Goal: Information Seeking & Learning: Find specific fact

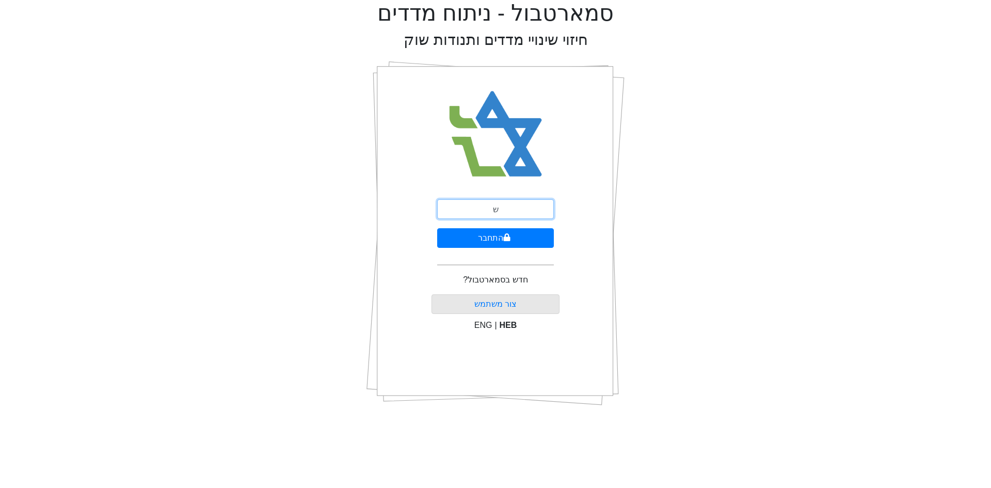
click at [494, 211] on input "ש" at bounding box center [495, 209] width 117 height 20
type input "[EMAIL_ADDRESS][DOMAIN_NAME]"
click at [510, 237] on button "התחבר" at bounding box center [495, 238] width 117 height 20
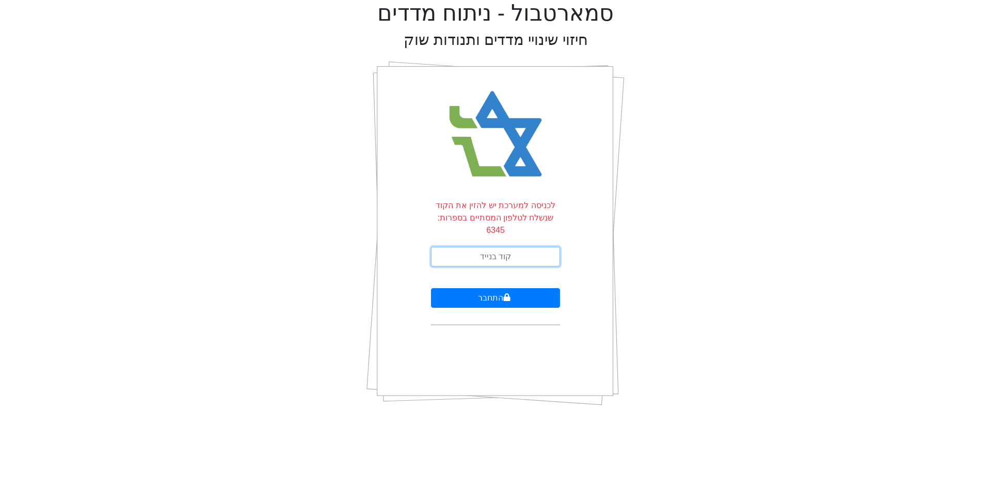
click at [553, 247] on input "text" at bounding box center [495, 257] width 129 height 20
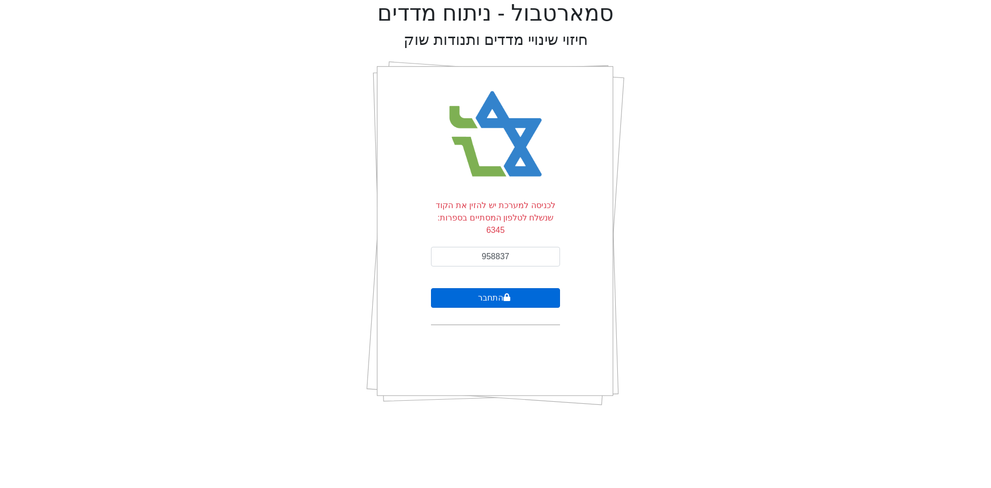
click at [539, 288] on button "התחבר" at bounding box center [495, 298] width 129 height 20
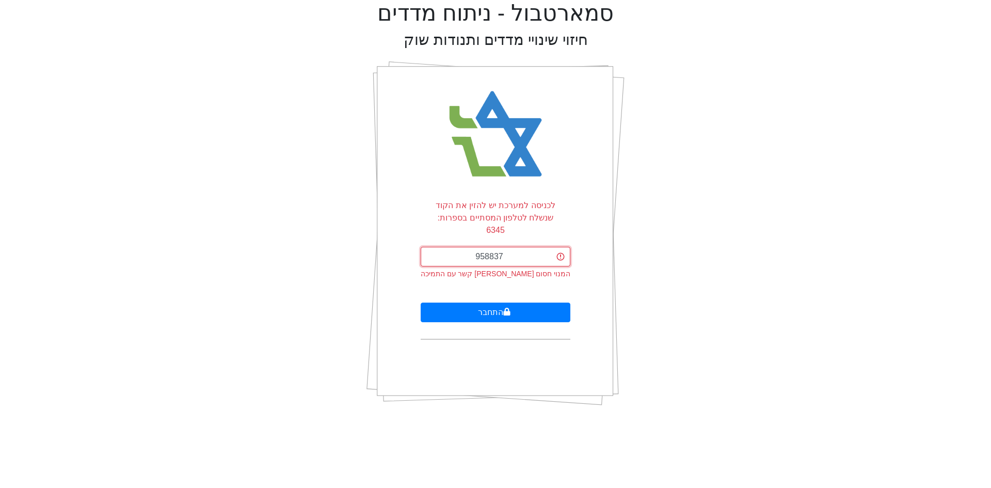
click at [523, 253] on input "958837" at bounding box center [496, 257] width 150 height 20
type input "958837"
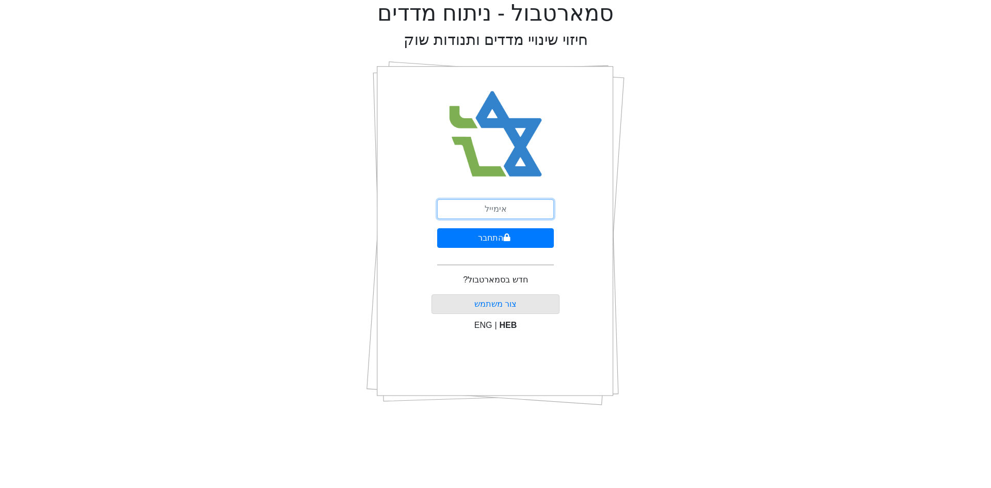
click at [530, 215] on input "email" at bounding box center [495, 209] width 117 height 20
type input "ש"
type input "[EMAIL_ADDRESS][DOMAIN_NAME]"
click at [437, 228] on button "התחבר" at bounding box center [495, 238] width 117 height 20
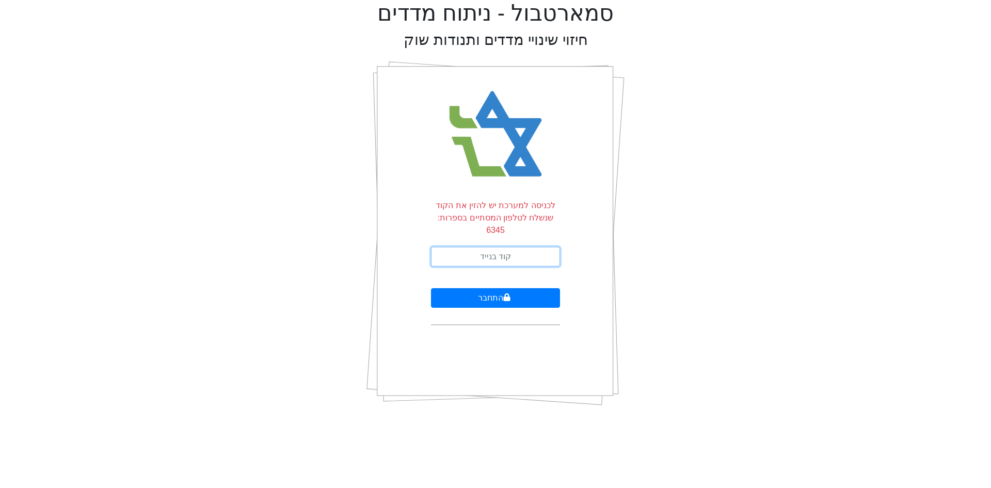
click at [490, 247] on input "text" at bounding box center [495, 257] width 129 height 20
type input "3"
type input "627229"
click at [431, 288] on button "התחבר" at bounding box center [495, 298] width 129 height 20
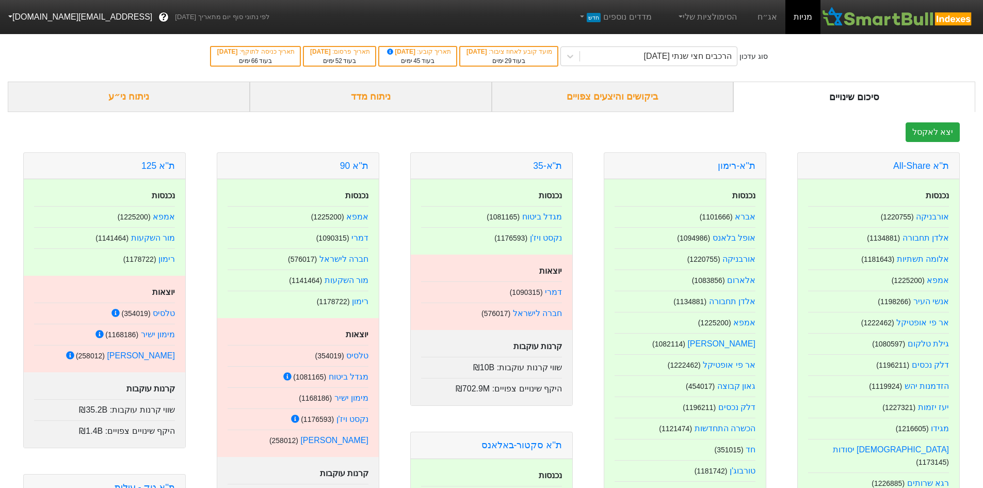
click at [596, 87] on div "ביקושים והיצעים צפויים" at bounding box center [613, 97] width 242 height 30
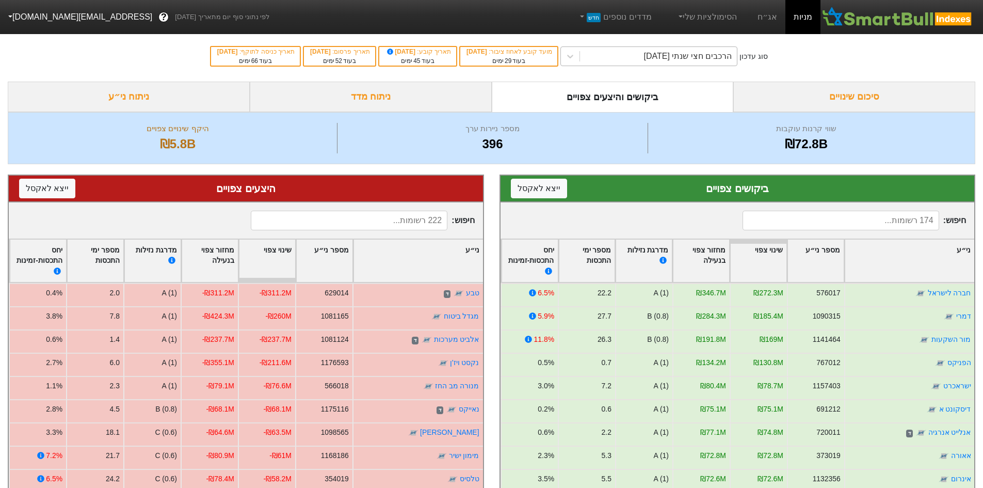
click at [681, 58] on div "הרכבים חצי שנתי [DATE]" at bounding box center [688, 56] width 88 height 12
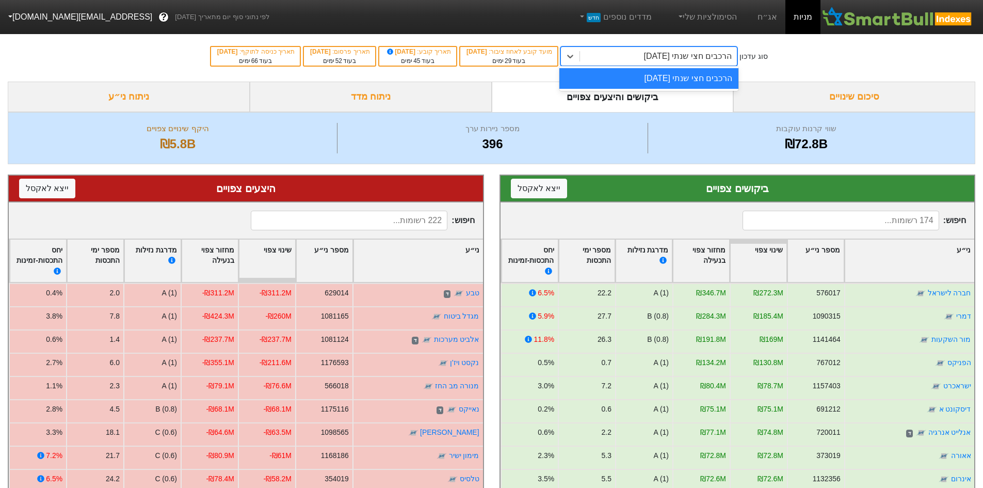
click at [730, 45] on div "סוג עדכון option הרכבים חצי שנתי [DATE] focused, 1 of 1. 1 result available. Us…" at bounding box center [491, 56] width 983 height 51
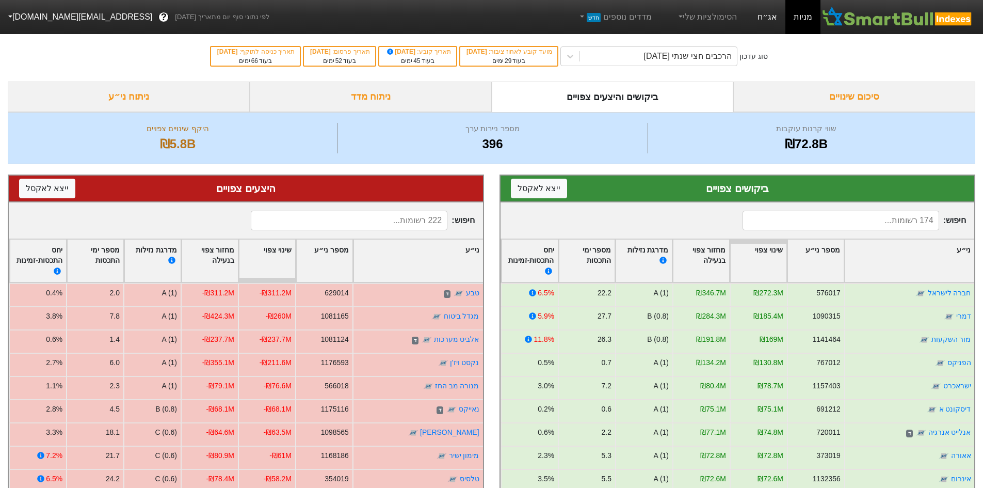
click at [781, 17] on link "אג״ח" at bounding box center [767, 17] width 36 height 34
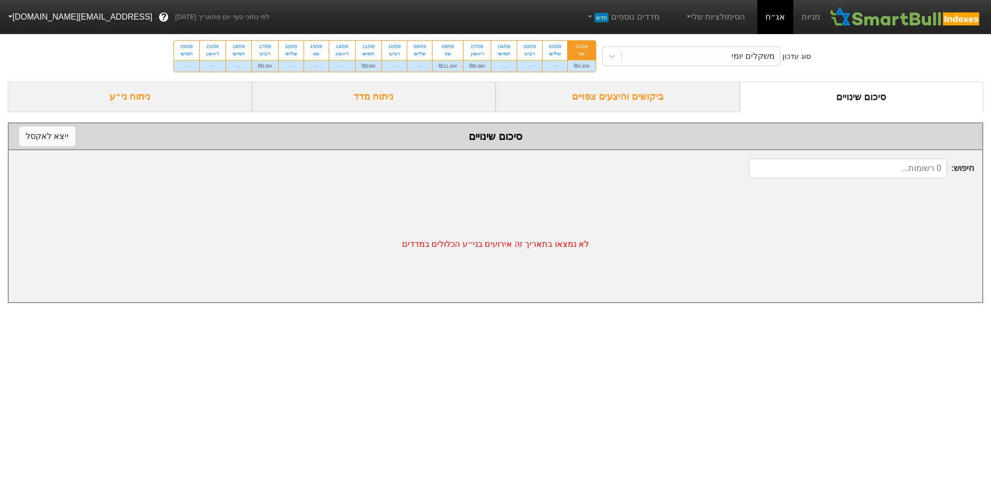
click at [802, 170] on input at bounding box center [848, 168] width 198 height 20
type input "r"
click at [675, 92] on div "ביקושים והיצעים צפויים" at bounding box center [618, 97] width 244 height 30
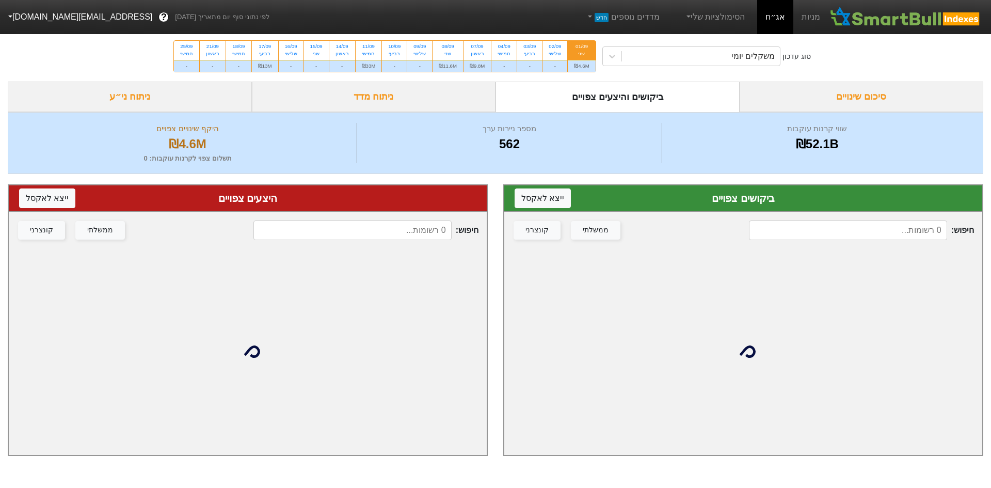
click at [850, 232] on input at bounding box center [848, 230] width 198 height 20
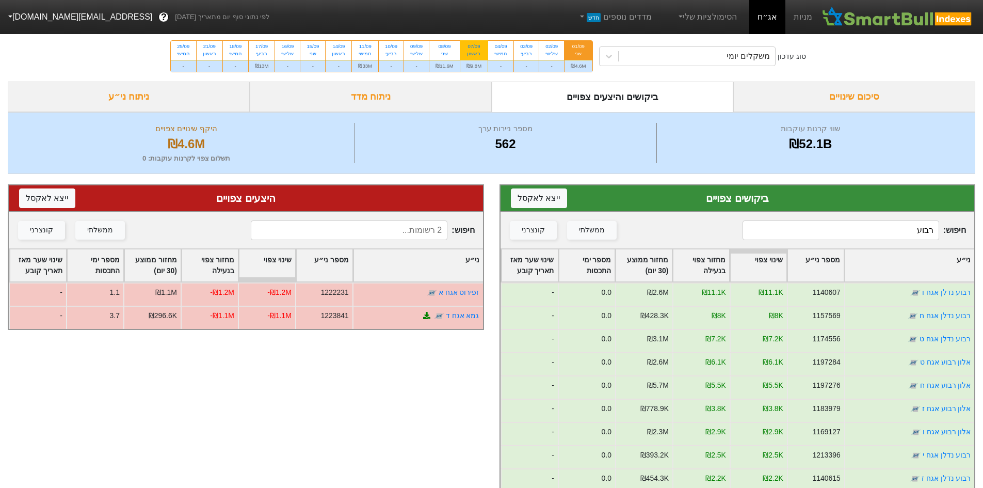
type input "רבוע"
click at [471, 47] on div "07/09" at bounding box center [474, 46] width 15 height 7
click at [471, 47] on input "07/09 ראשון ₪9.8M" at bounding box center [470, 44] width 7 height 7
radio input "true"
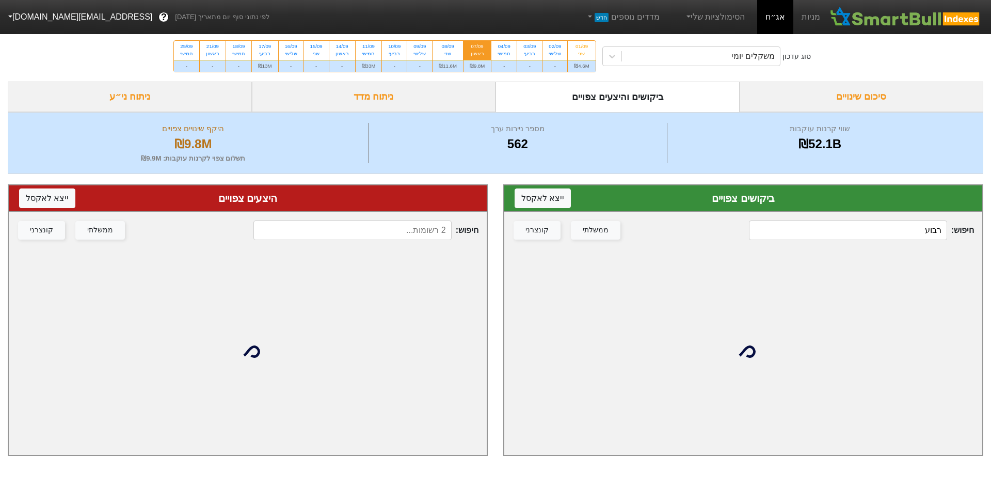
click at [886, 235] on input "רבוע" at bounding box center [848, 230] width 198 height 20
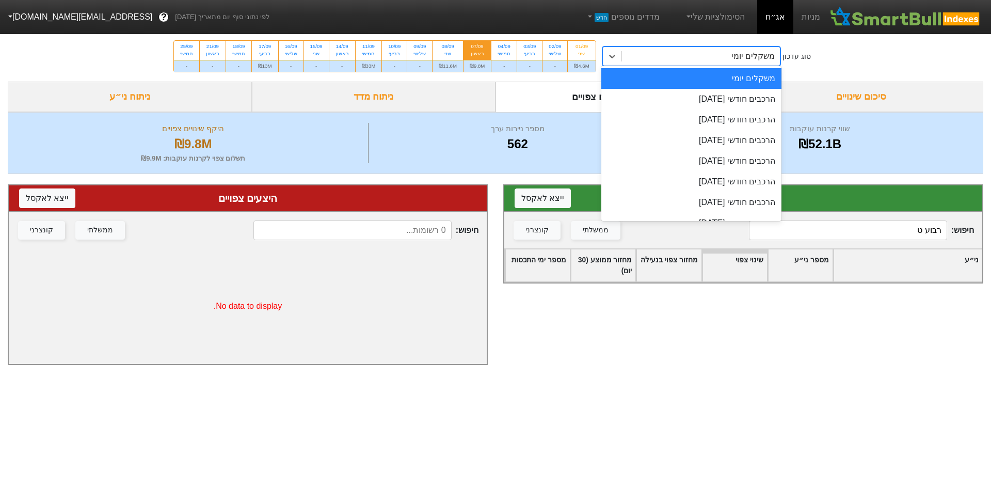
click at [704, 56] on div "משקלים יומי" at bounding box center [701, 56] width 158 height 19
click at [693, 107] on div "הרכבים חודשי [DATE]" at bounding box center [691, 99] width 181 height 21
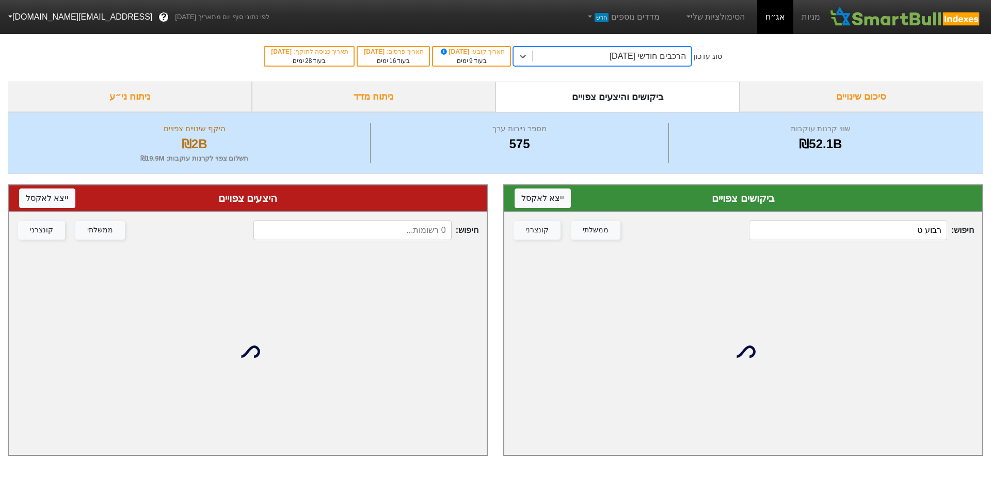
click at [902, 230] on input "רבוע ט" at bounding box center [848, 230] width 198 height 20
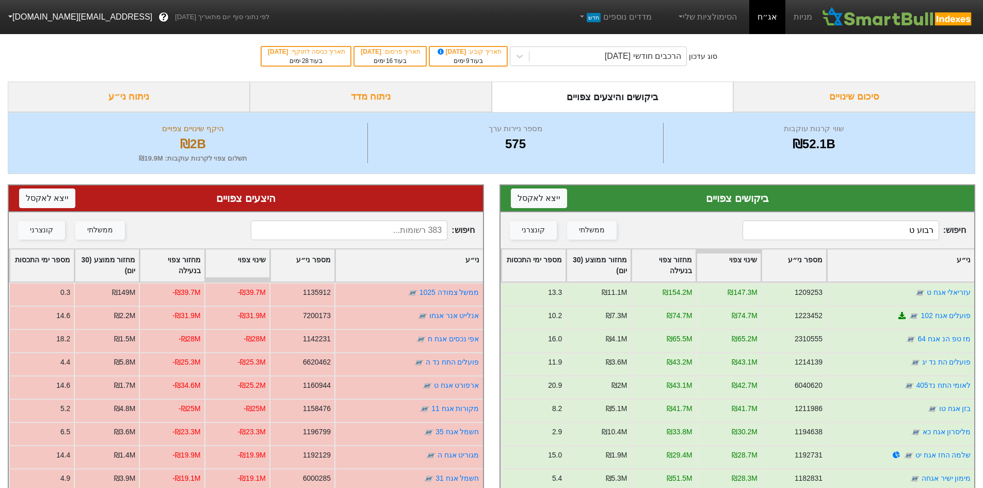
click at [902, 230] on input "רבוע ט" at bounding box center [841, 230] width 197 height 20
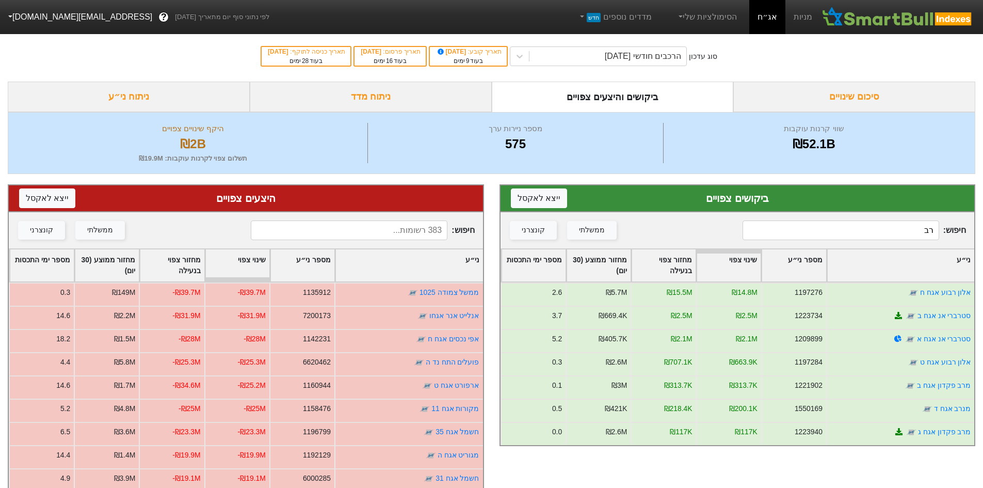
type input "רב"
click at [419, 231] on input at bounding box center [349, 230] width 197 height 20
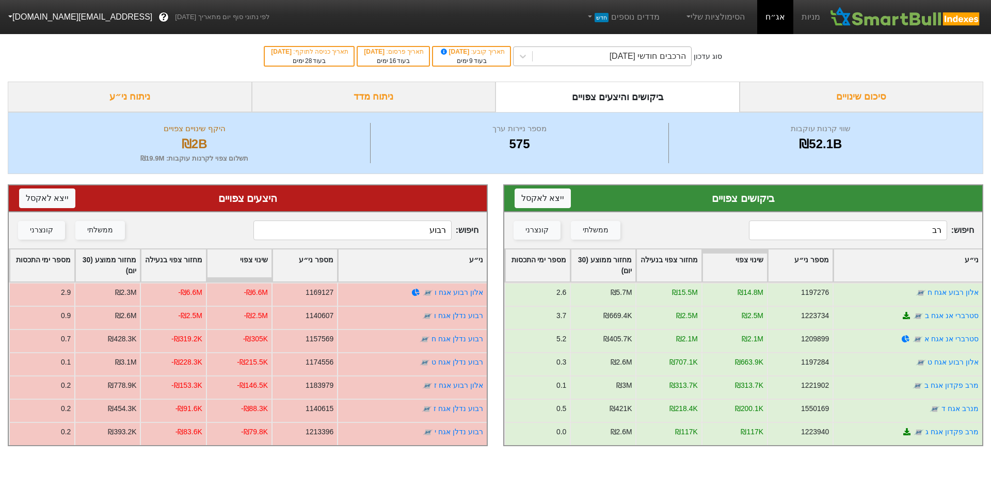
type input "רבוע"
click at [639, 59] on div "הרכבים חודשי [DATE]" at bounding box center [648, 56] width 76 height 12
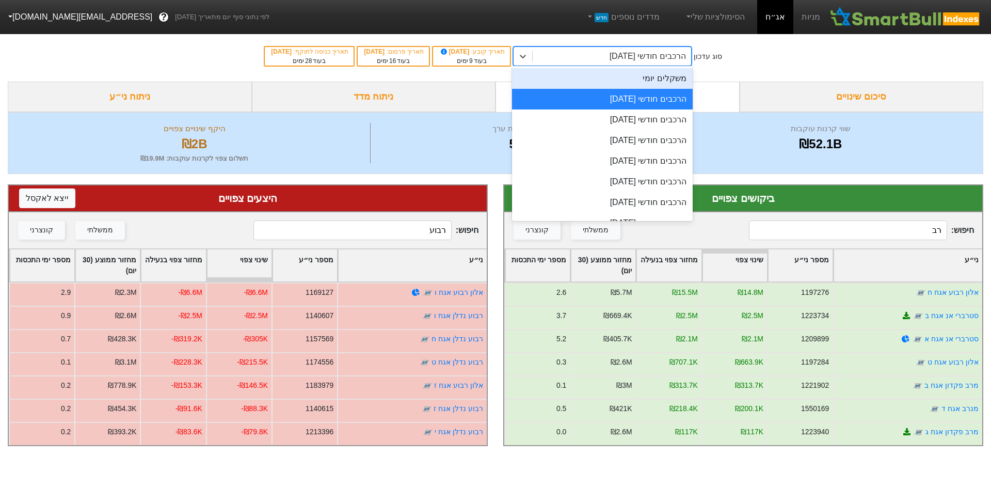
click at [660, 75] on div "משקלים יומי" at bounding box center [602, 78] width 181 height 21
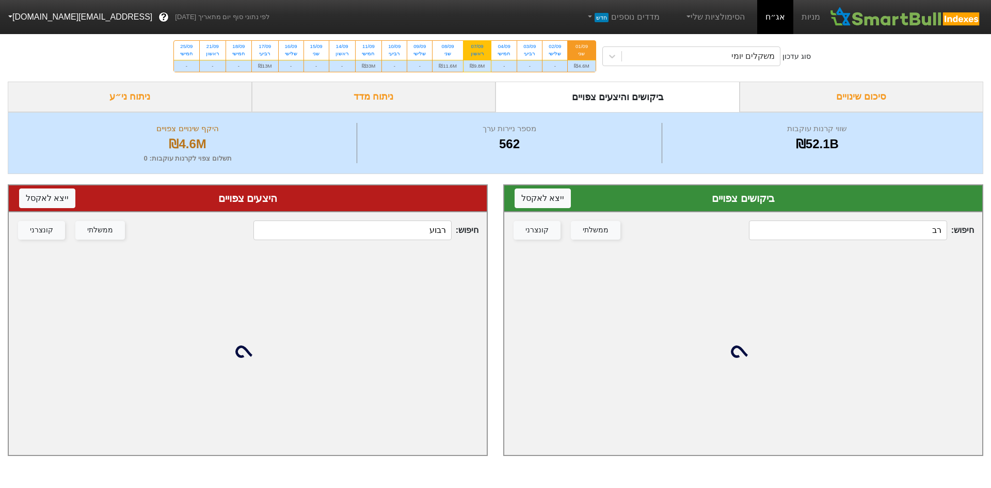
click at [473, 55] on div "ראשון" at bounding box center [477, 53] width 15 height 7
click at [473, 47] on input "07/09 ראשון ₪9.8M" at bounding box center [474, 44] width 7 height 7
radio input "true"
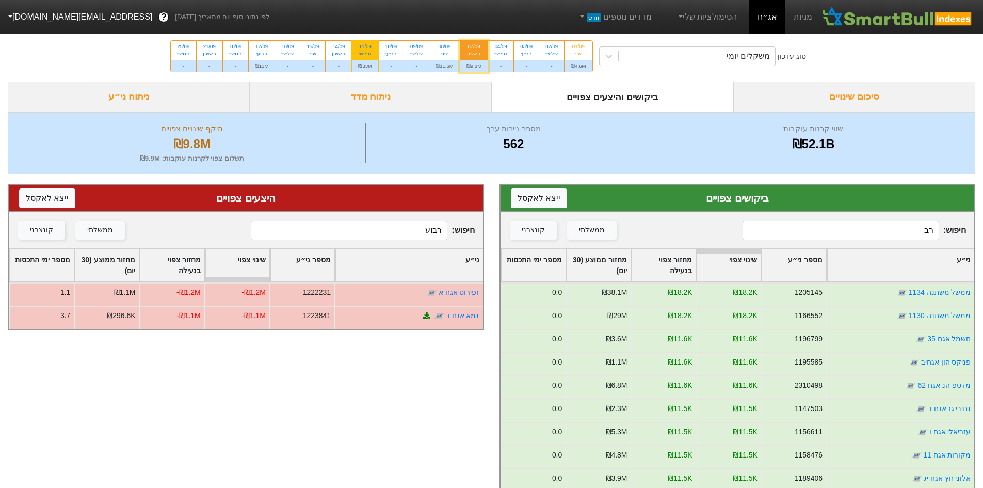
click at [359, 54] on div "חמישי" at bounding box center [365, 53] width 14 height 7
click at [359, 47] on input "11/09 חמישי ₪33M" at bounding box center [362, 44] width 7 height 7
radio input "true"
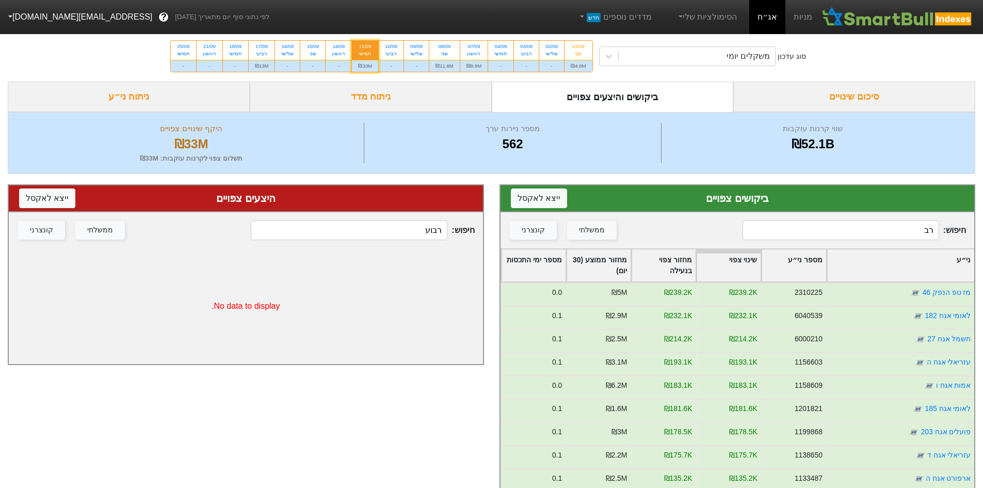
click at [921, 226] on input "רב" at bounding box center [841, 230] width 197 height 20
type input "רבו"
drag, startPoint x: 421, startPoint y: 239, endPoint x: 628, endPoint y: 262, distance: 208.3
click at [628, 262] on div "ביקושים צפויים ייצא ל אקסל חיפוש : רבו ממשלתי קונצרני ני״ע מספר ני״ע שינוי צפוי…" at bounding box center [491, 338] width 983 height 329
